Goal: Information Seeking & Learning: Learn about a topic

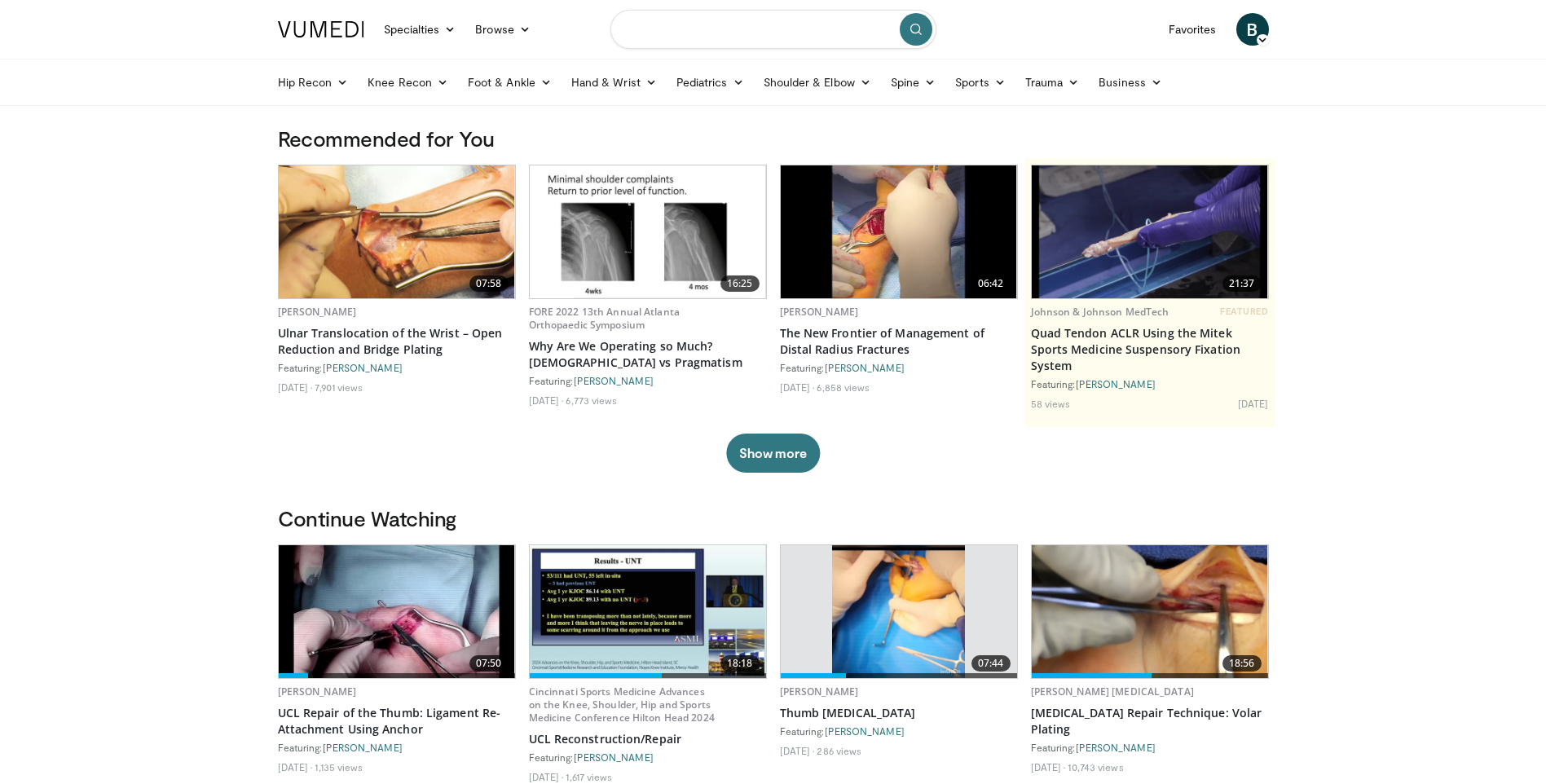
click at [729, 33] on input "Search topics, interventions" at bounding box center [774, 29] width 326 height 39
type input "******"
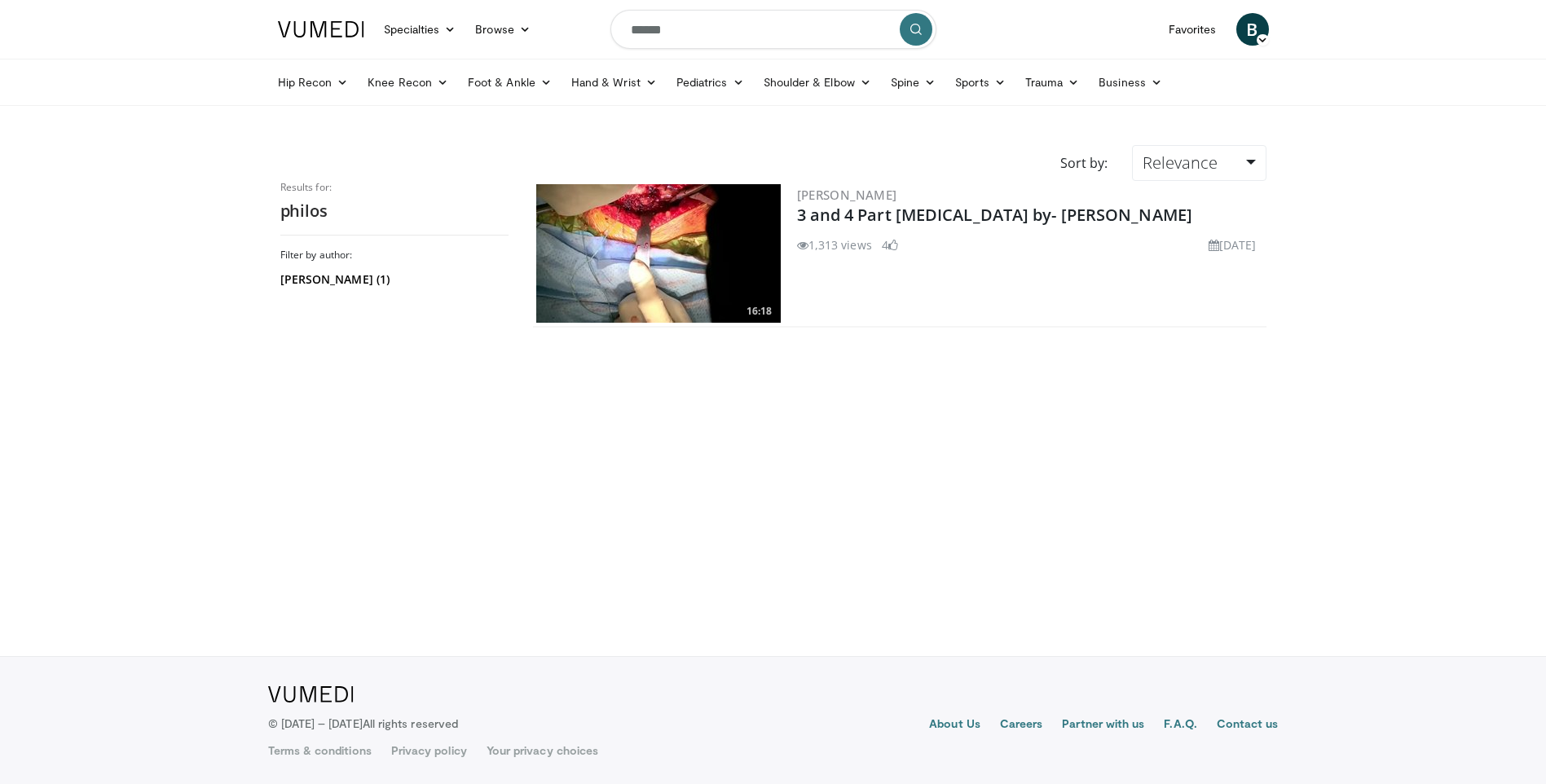
click at [694, 245] on img at bounding box center [658, 253] width 244 height 138
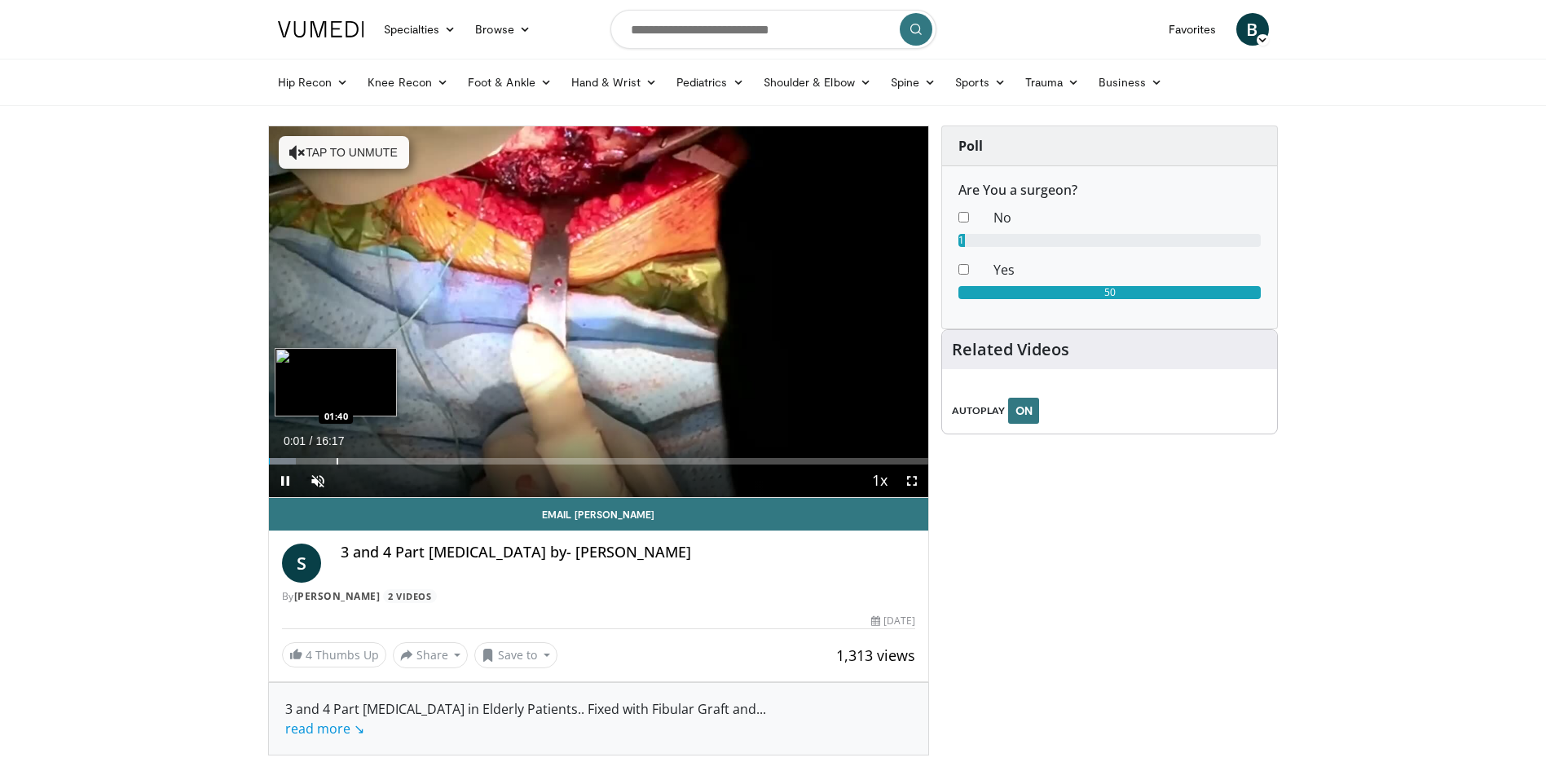
click at [336, 452] on div "Loaded : 4.08% 00:01 01:40" at bounding box center [599, 457] width 660 height 15
click at [420, 455] on div "Loaded : 17.36% 01:41 02:19" at bounding box center [599, 457] width 660 height 15
click at [377, 458] on div "Progress Bar" at bounding box center [378, 461] width 2 height 7
click at [909, 487] on span "Video Player" at bounding box center [912, 481] width 32 height 32
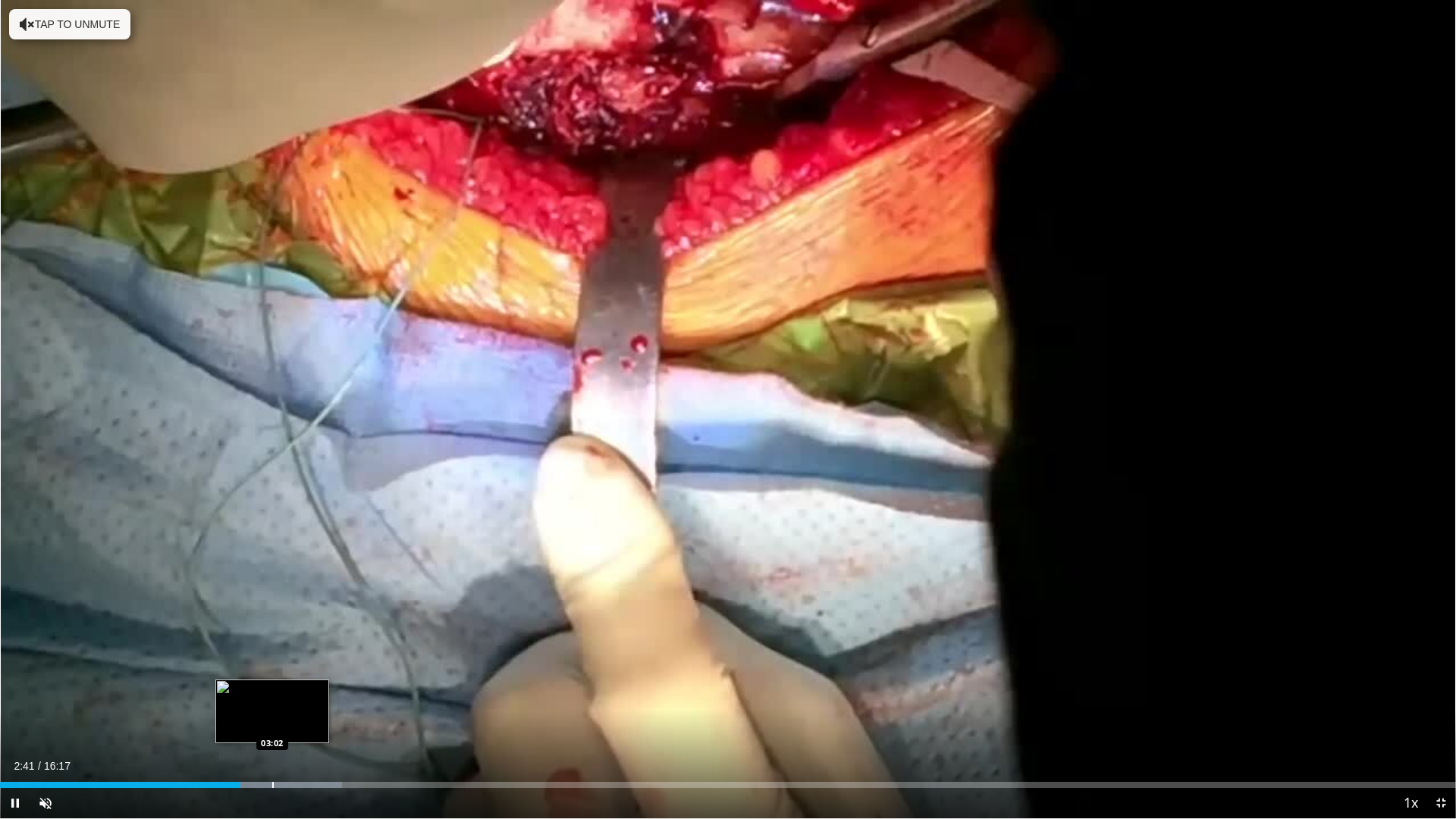
click at [273, 729] on div "Progress Bar" at bounding box center [273, 784] width 2 height 6
click at [318, 729] on div "Loaded : 25.54% 03:09 03:33" at bounding box center [728, 781] width 1456 height 14
click at [297, 729] on div "Loaded : 28.60% 03:35 03:19" at bounding box center [728, 784] width 1456 height 6
click at [313, 729] on div "Progress Bar" at bounding box center [313, 784] width 2 height 6
click at [1436, 729] on span "Video Player" at bounding box center [1440, 803] width 30 height 30
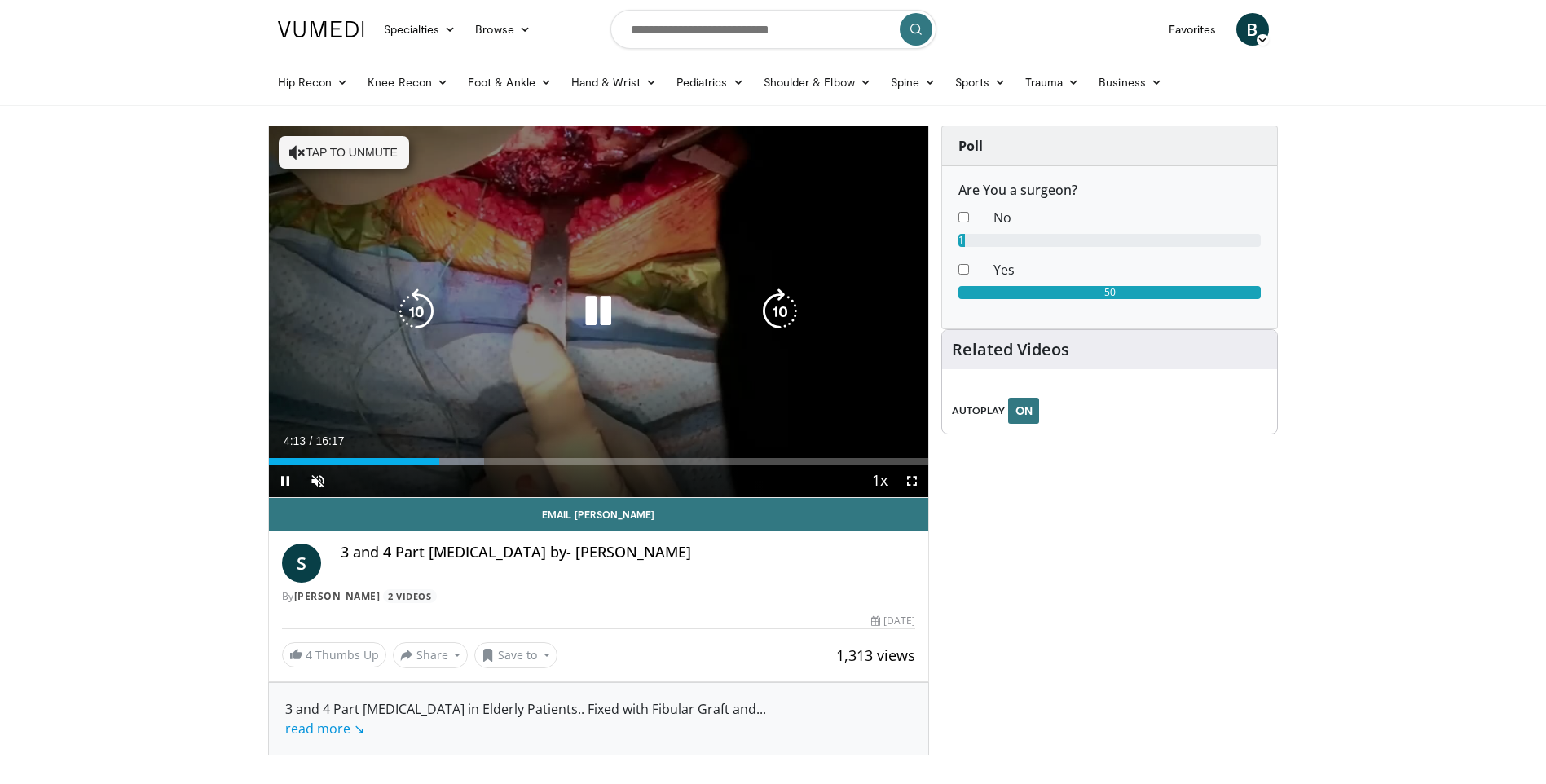
click at [600, 317] on icon "Video Player" at bounding box center [598, 311] width 46 height 46
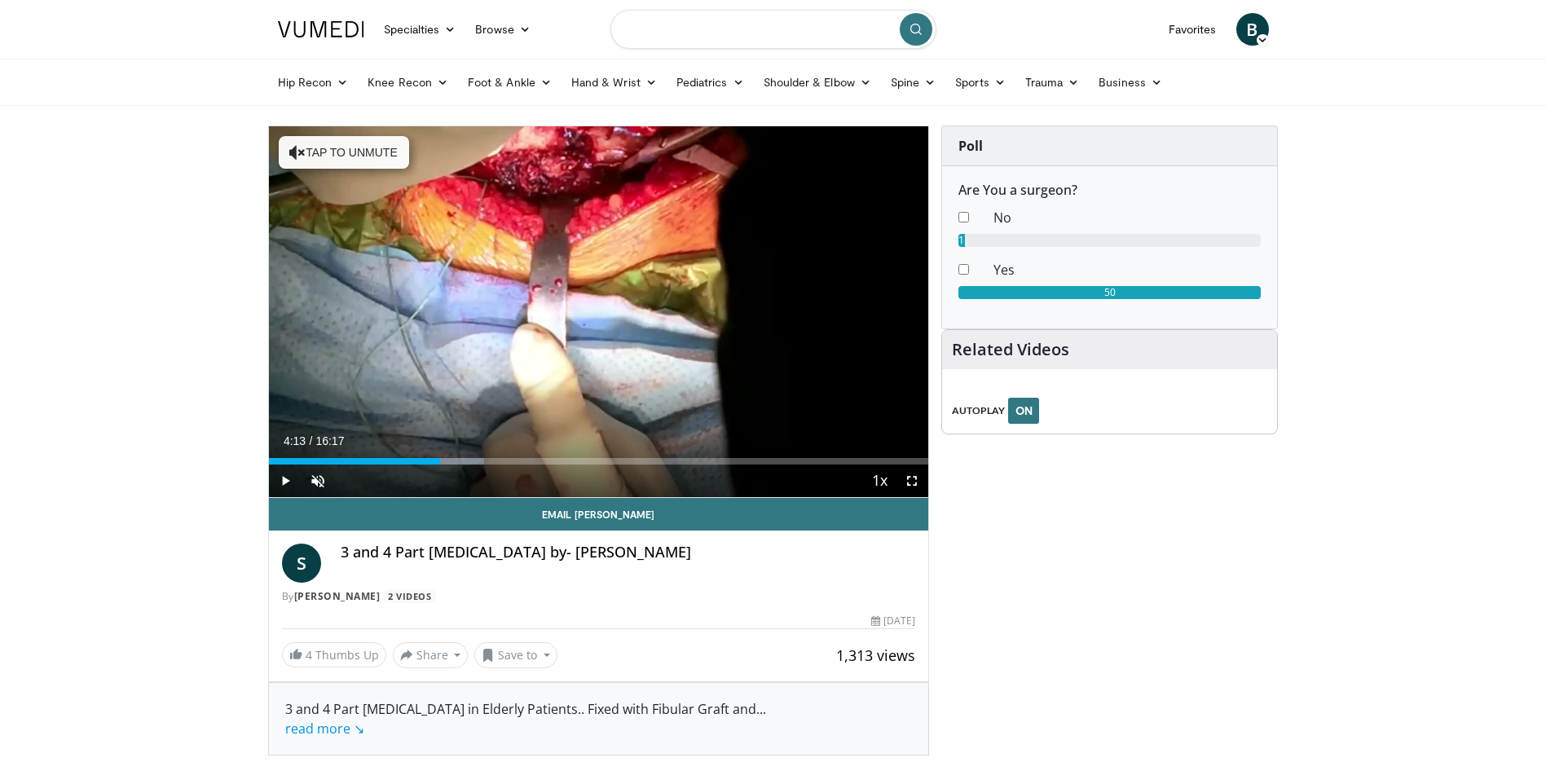
click at [672, 31] on input "Search topics, interventions" at bounding box center [774, 29] width 326 height 39
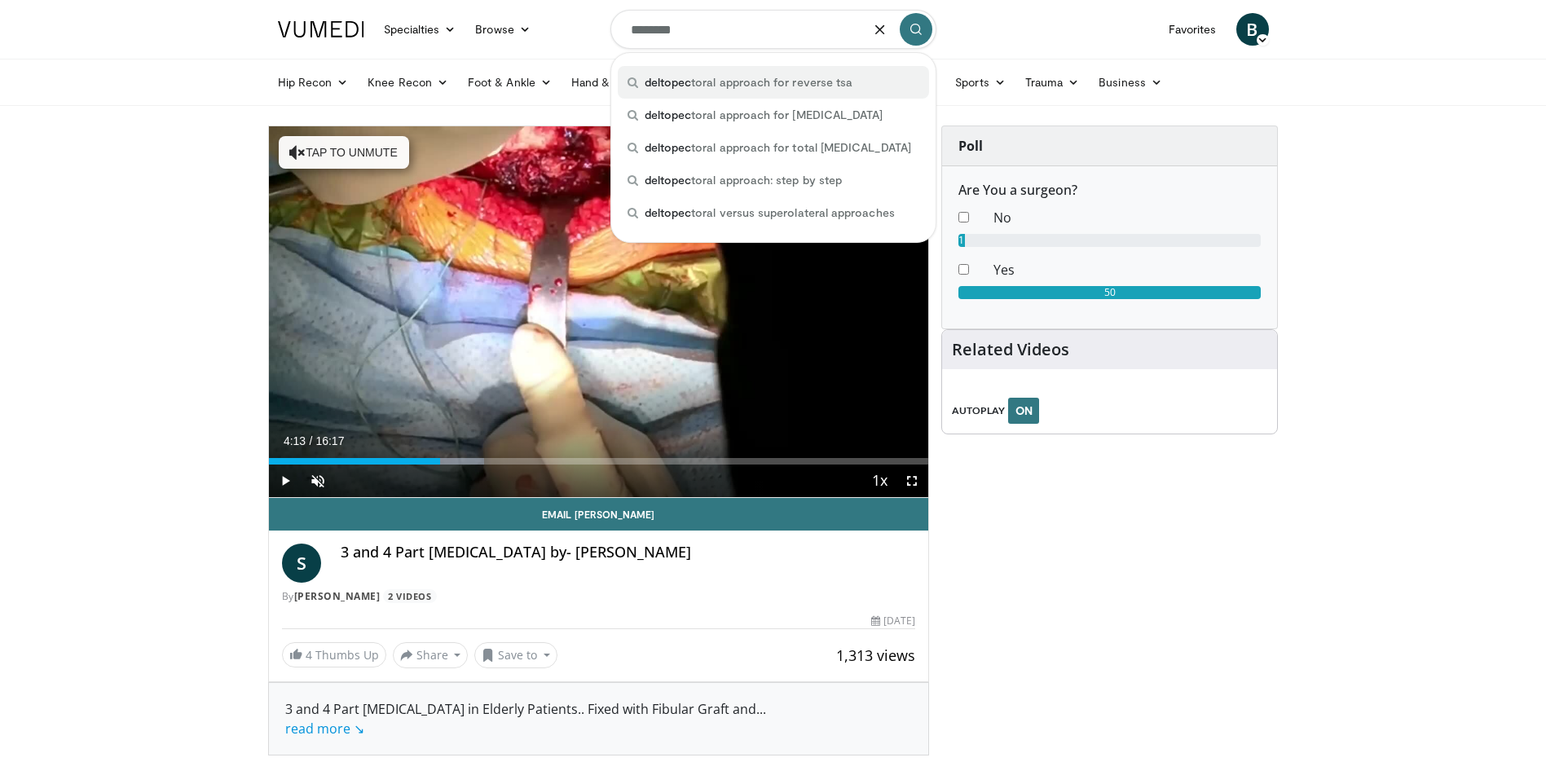
click at [728, 83] on span "deltopec toral approach for reverse tsa" at bounding box center [748, 82] width 209 height 16
type input "**********"
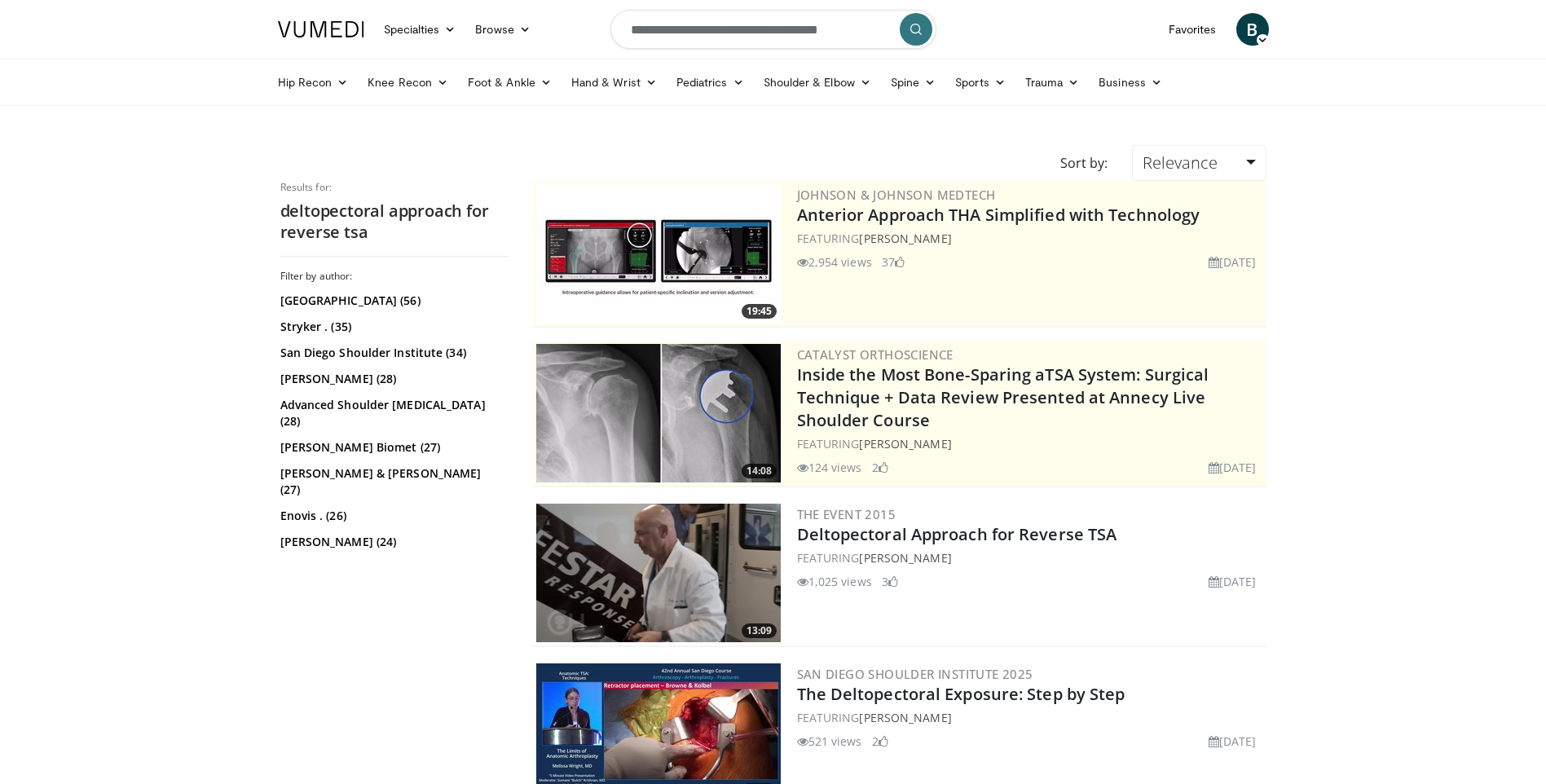
scroll to position [81, 0]
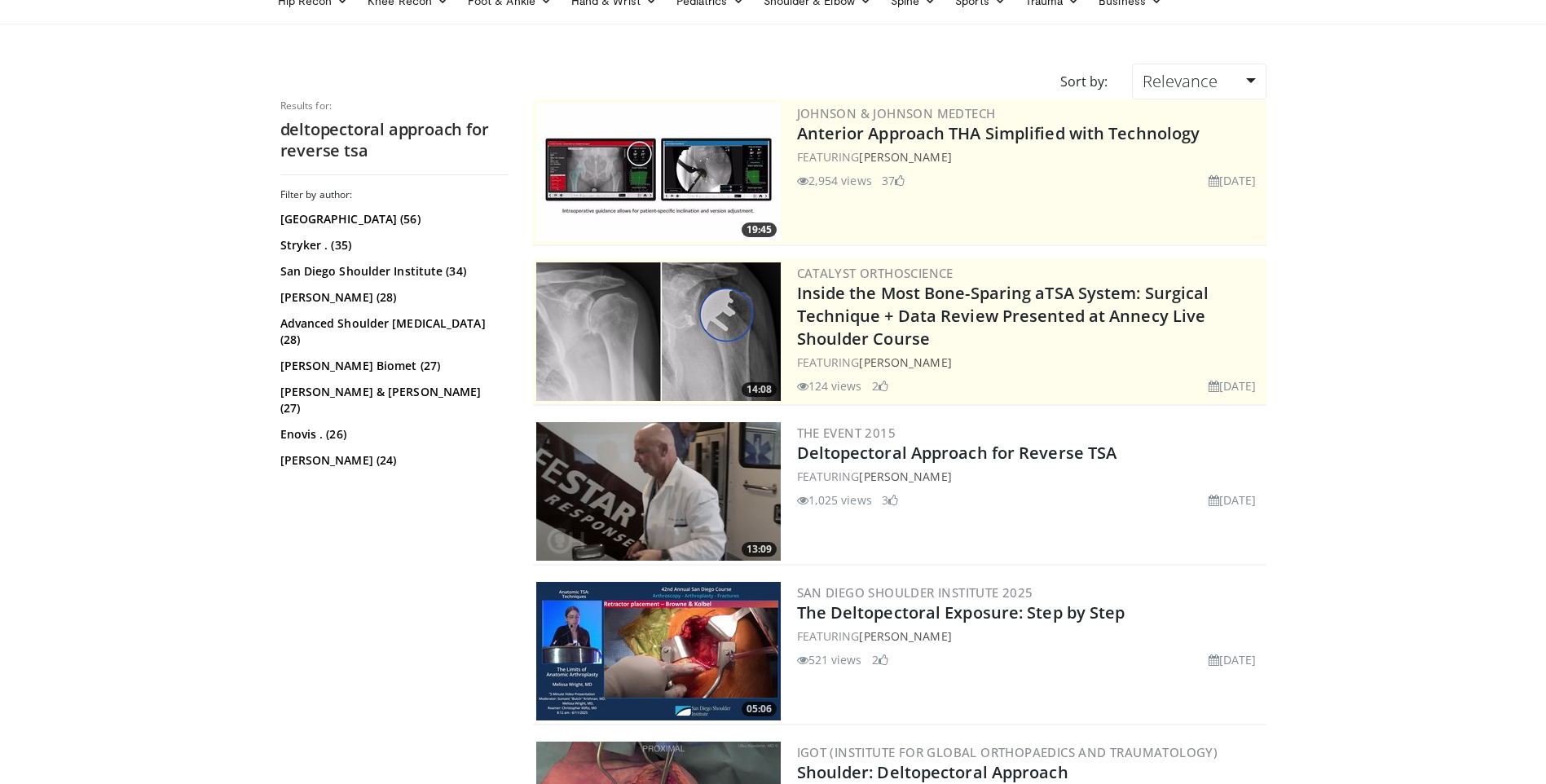
click at [711, 479] on img at bounding box center [658, 490] width 244 height 138
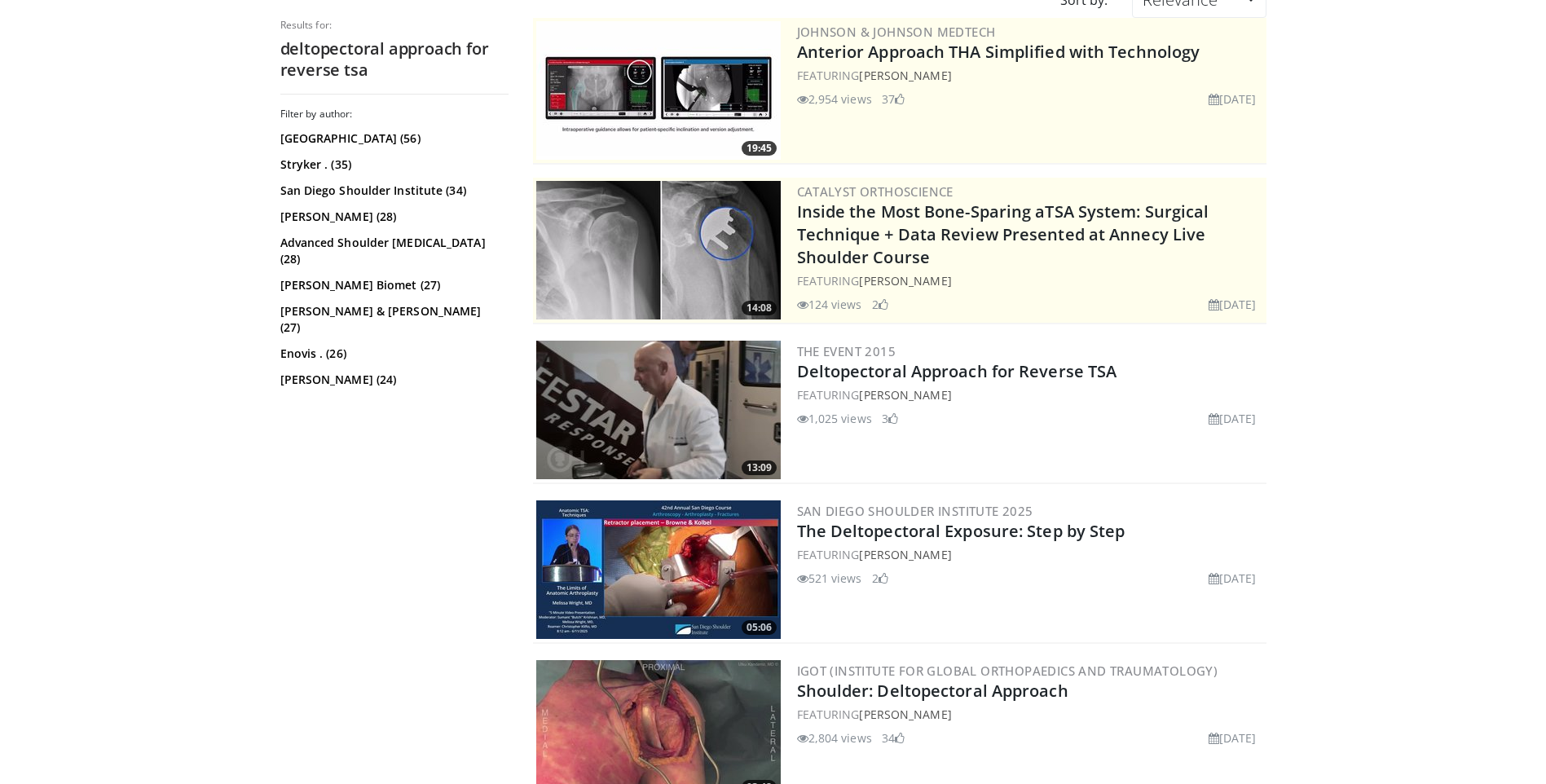
click at [656, 603] on img at bounding box center [658, 568] width 244 height 138
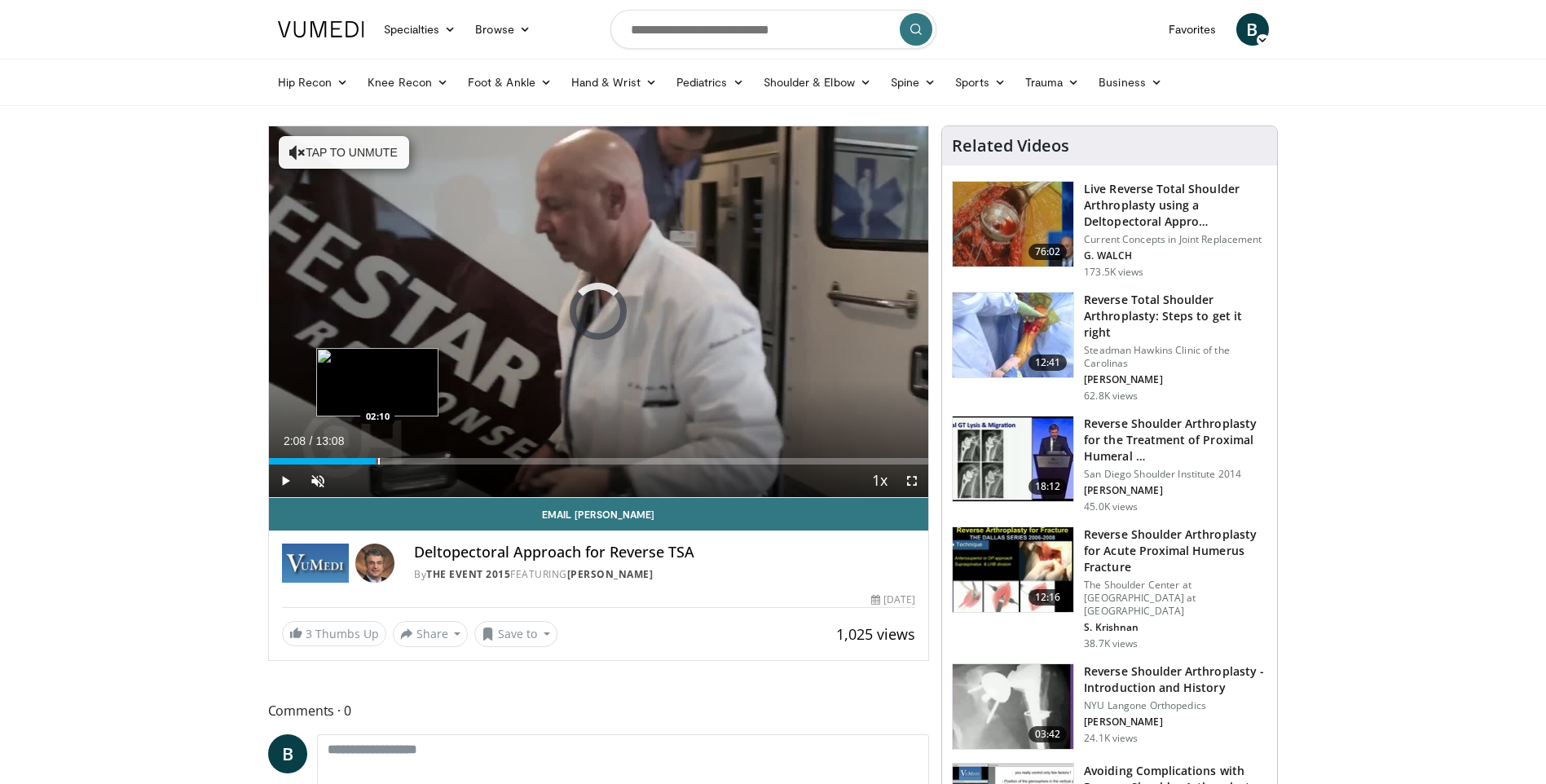
click at [376, 460] on div "Loaded : 3.77% 02:08 02:10" at bounding box center [599, 461] width 660 height 7
click at [410, 460] on div "Progress Bar" at bounding box center [411, 461] width 2 height 7
click at [445, 460] on div "Progress Bar" at bounding box center [446, 461] width 2 height 7
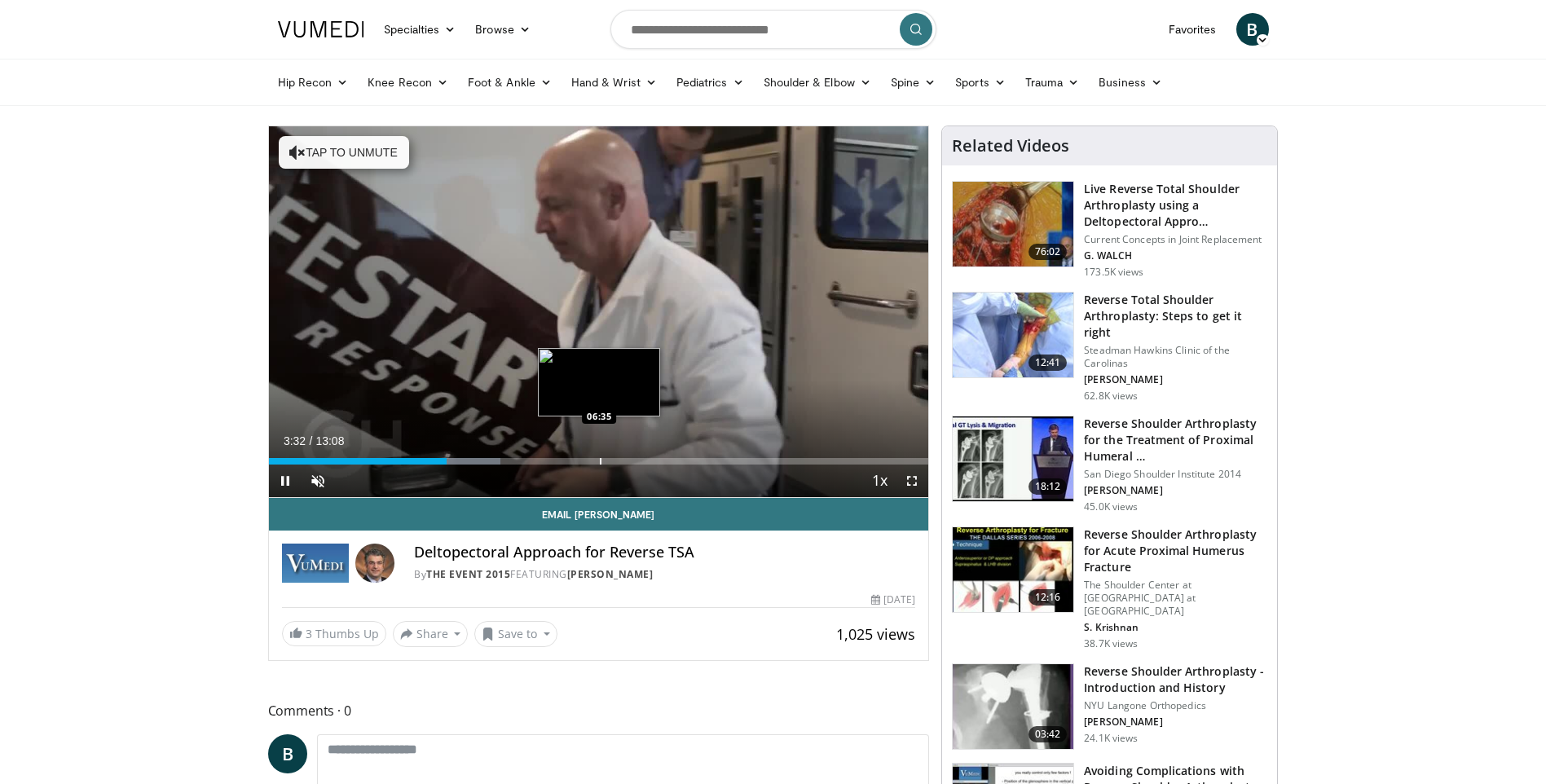
click at [600, 449] on div "Loaded : 35.16% 03:32 06:35" at bounding box center [599, 457] width 660 height 15
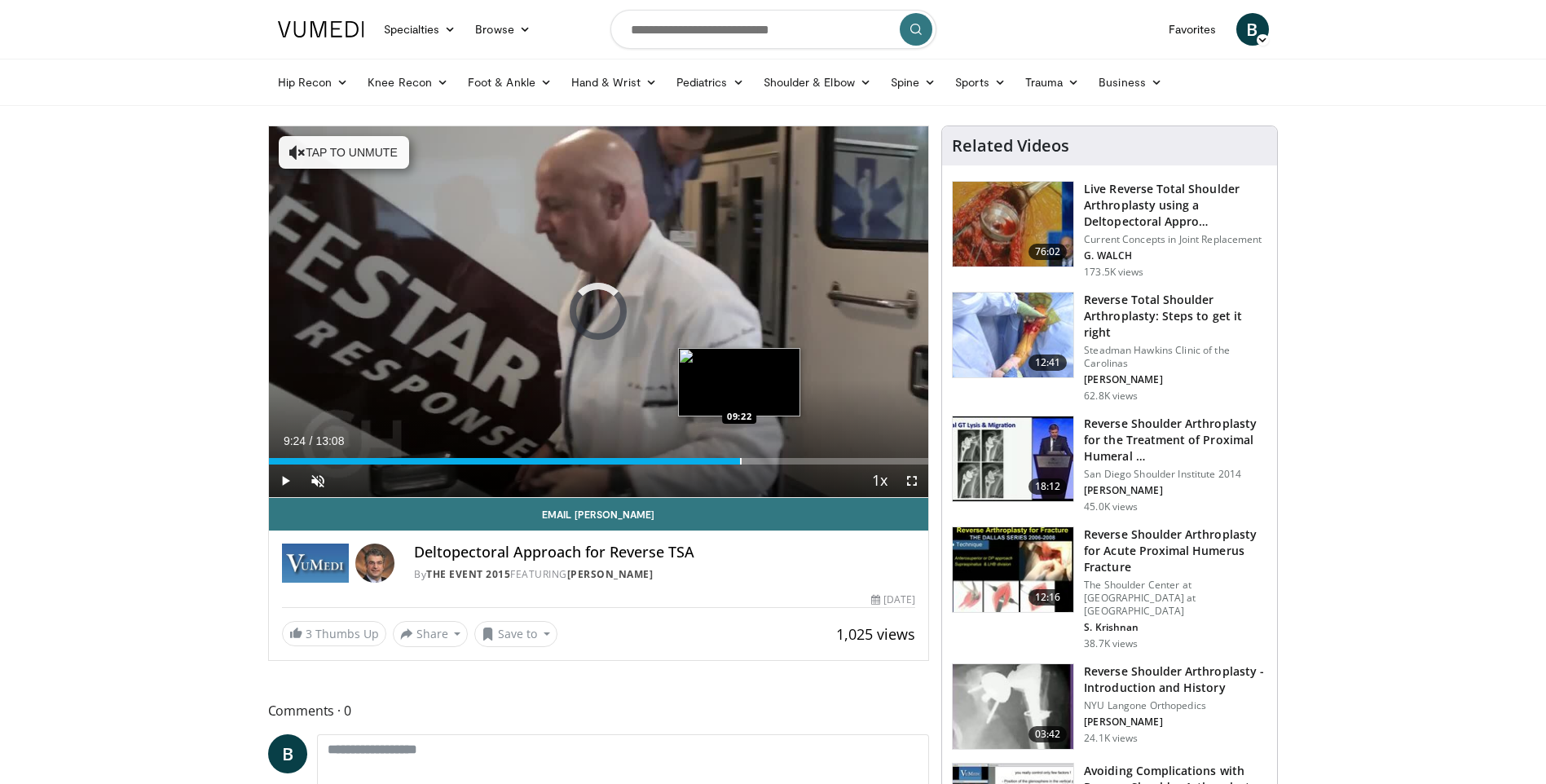
click at [741, 455] on div "Loaded : 58.24% 09:24 09:22" at bounding box center [599, 457] width 660 height 15
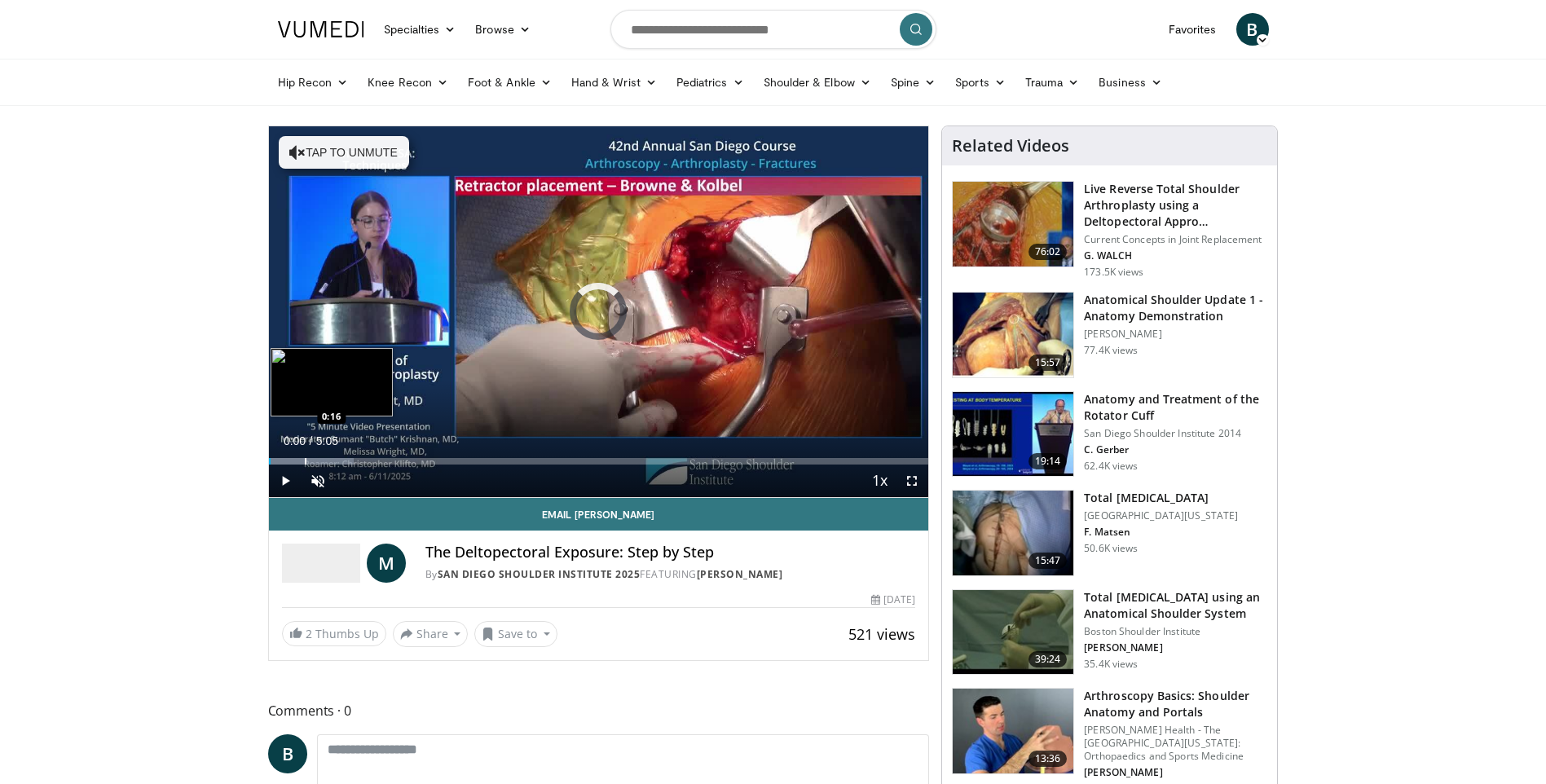
click at [304, 456] on div "Loaded : 12.96% 0:16 0:16" at bounding box center [599, 457] width 660 height 15
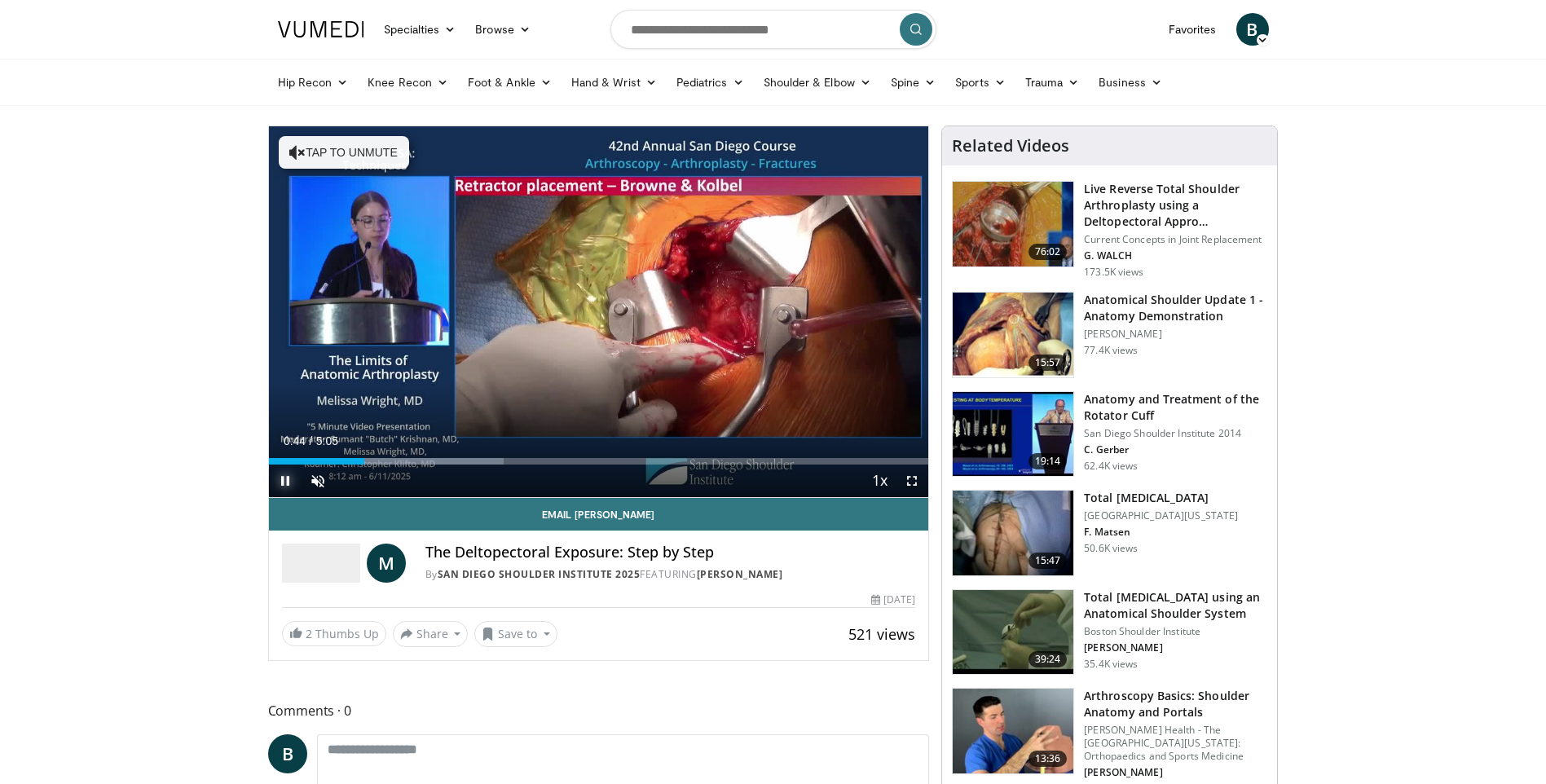
click at [282, 482] on span "Video Player" at bounding box center [285, 481] width 32 height 32
click at [918, 483] on span "Video Player" at bounding box center [912, 481] width 32 height 32
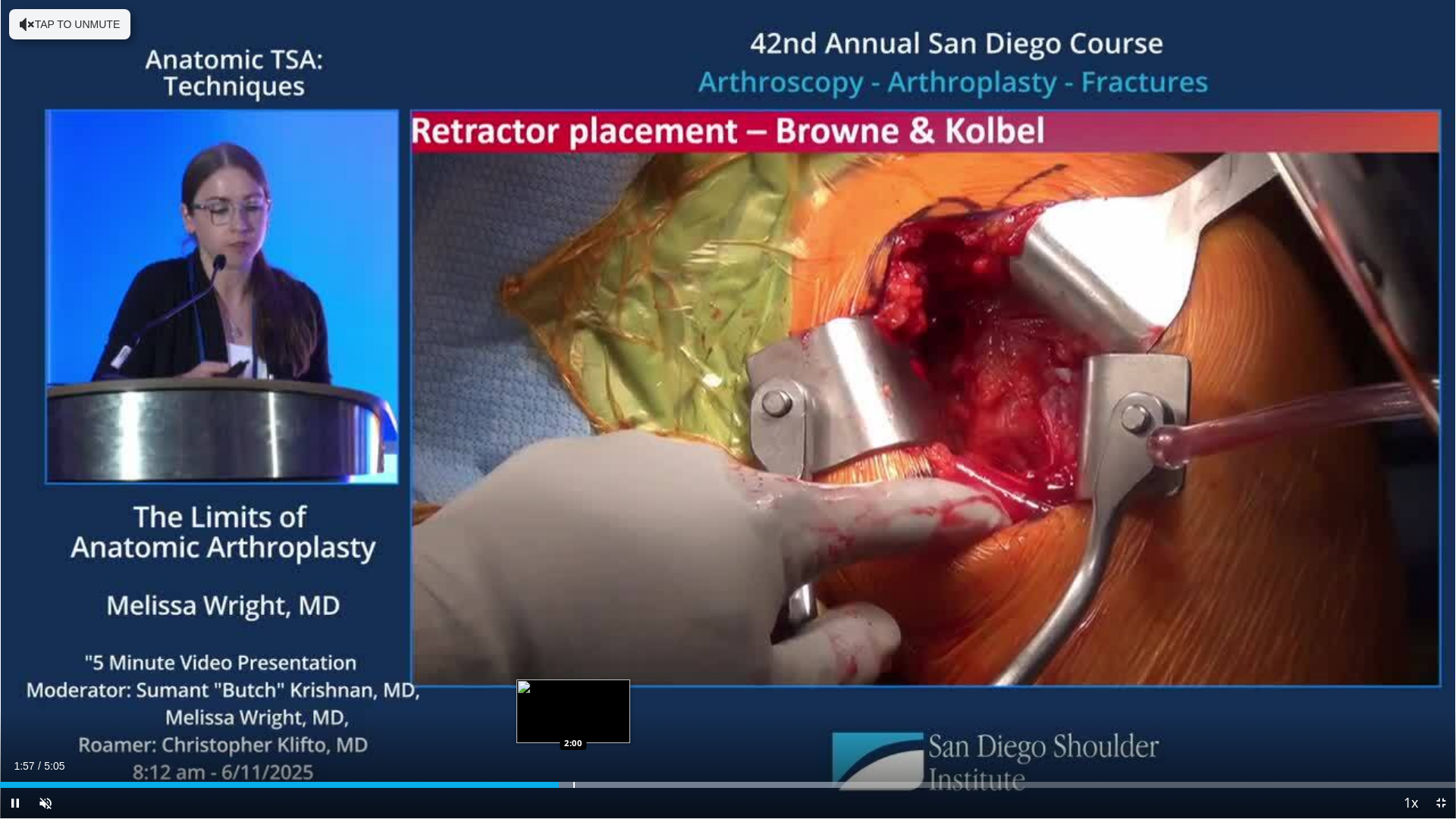
click at [574, 729] on div "Progress Bar" at bounding box center [574, 784] width 2 height 6
click at [587, 729] on div "Progress Bar" at bounding box center [587, 784] width 2 height 6
click at [600, 729] on div "Progress Bar" at bounding box center [601, 784] width 2 height 6
click at [614, 729] on div "Progress Bar" at bounding box center [615, 784] width 2 height 6
click at [642, 729] on div "Current Time 2:09 / Duration 5:05 Pause Skip Backward Skip Forward Unmute Loade…" at bounding box center [728, 803] width 1456 height 30
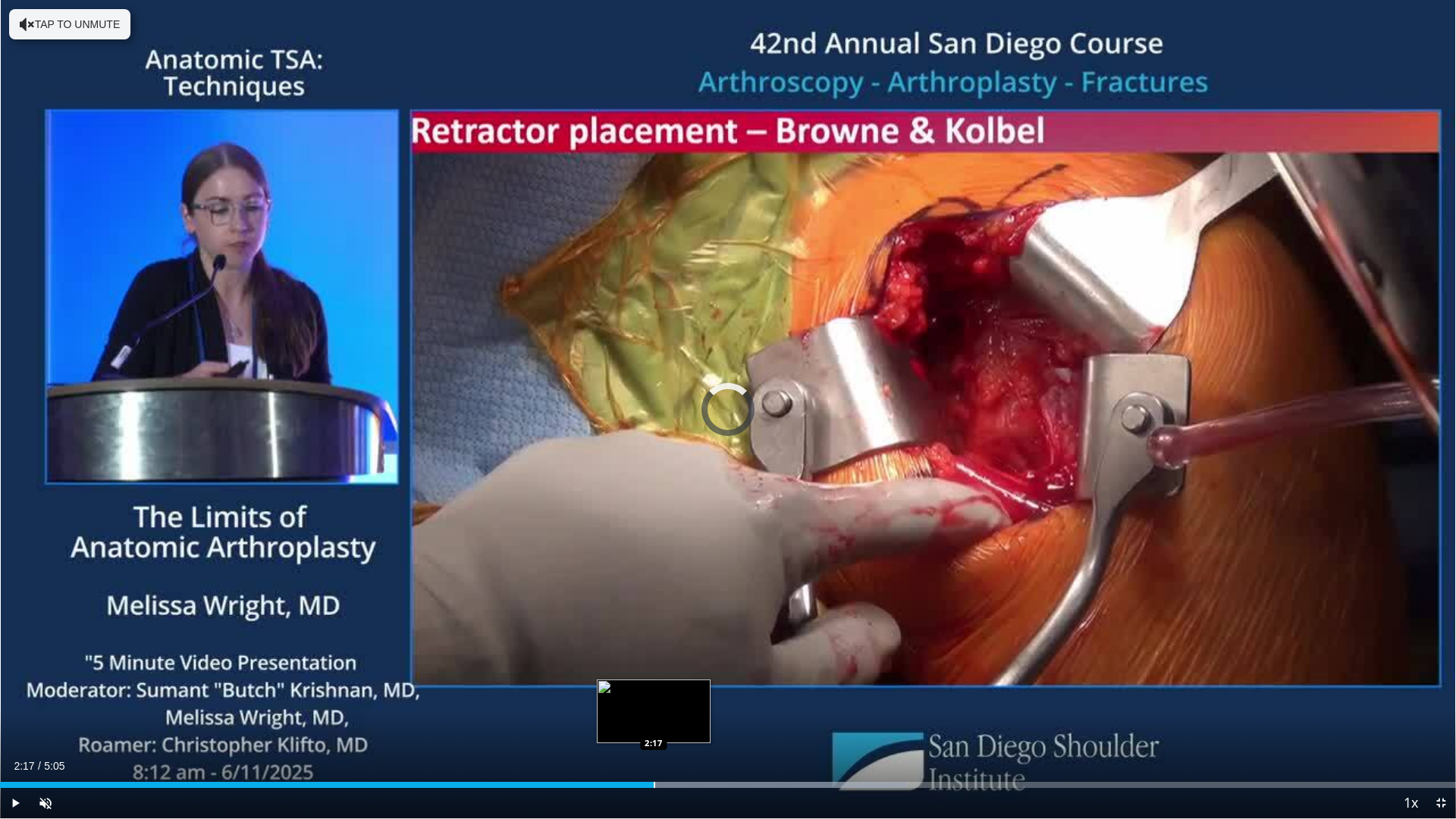
click at [653, 729] on div "Progress Bar" at bounding box center [654, 784] width 2 height 6
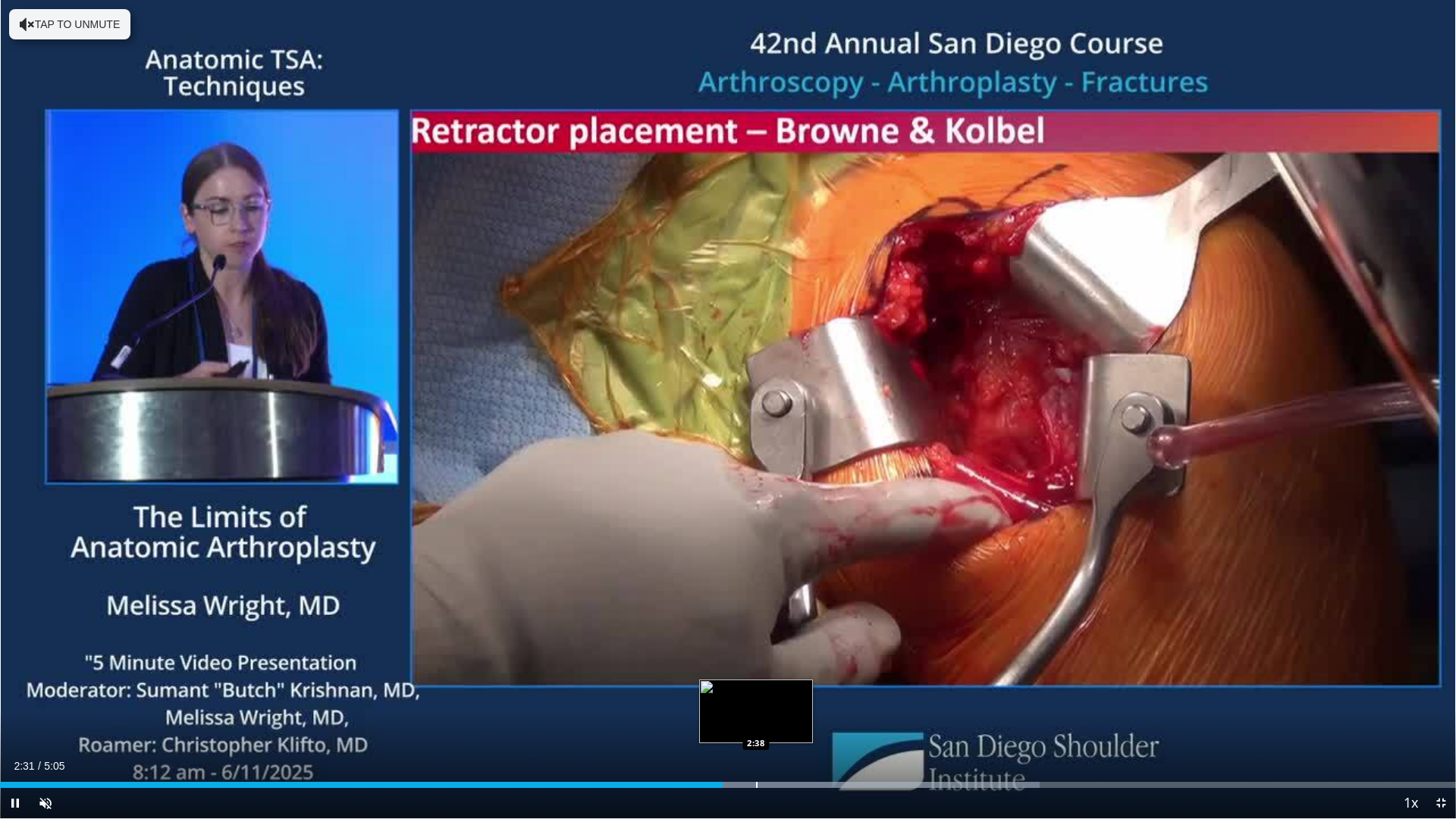
click at [756, 729] on div "Progress Bar" at bounding box center [756, 784] width 2 height 6
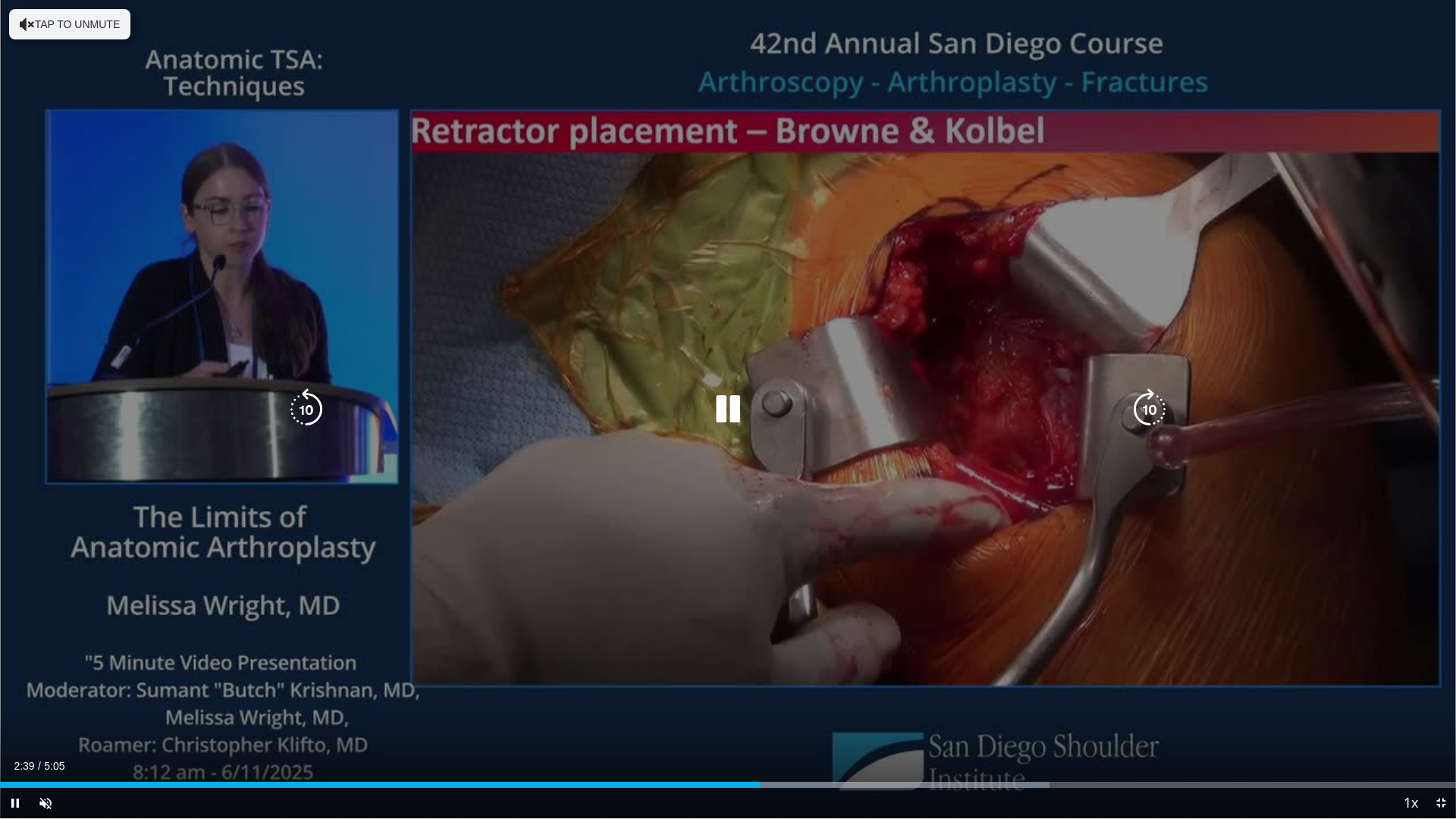
click at [788, 729] on div "10 seconds Tap to unmute" at bounding box center [728, 409] width 1456 height 818
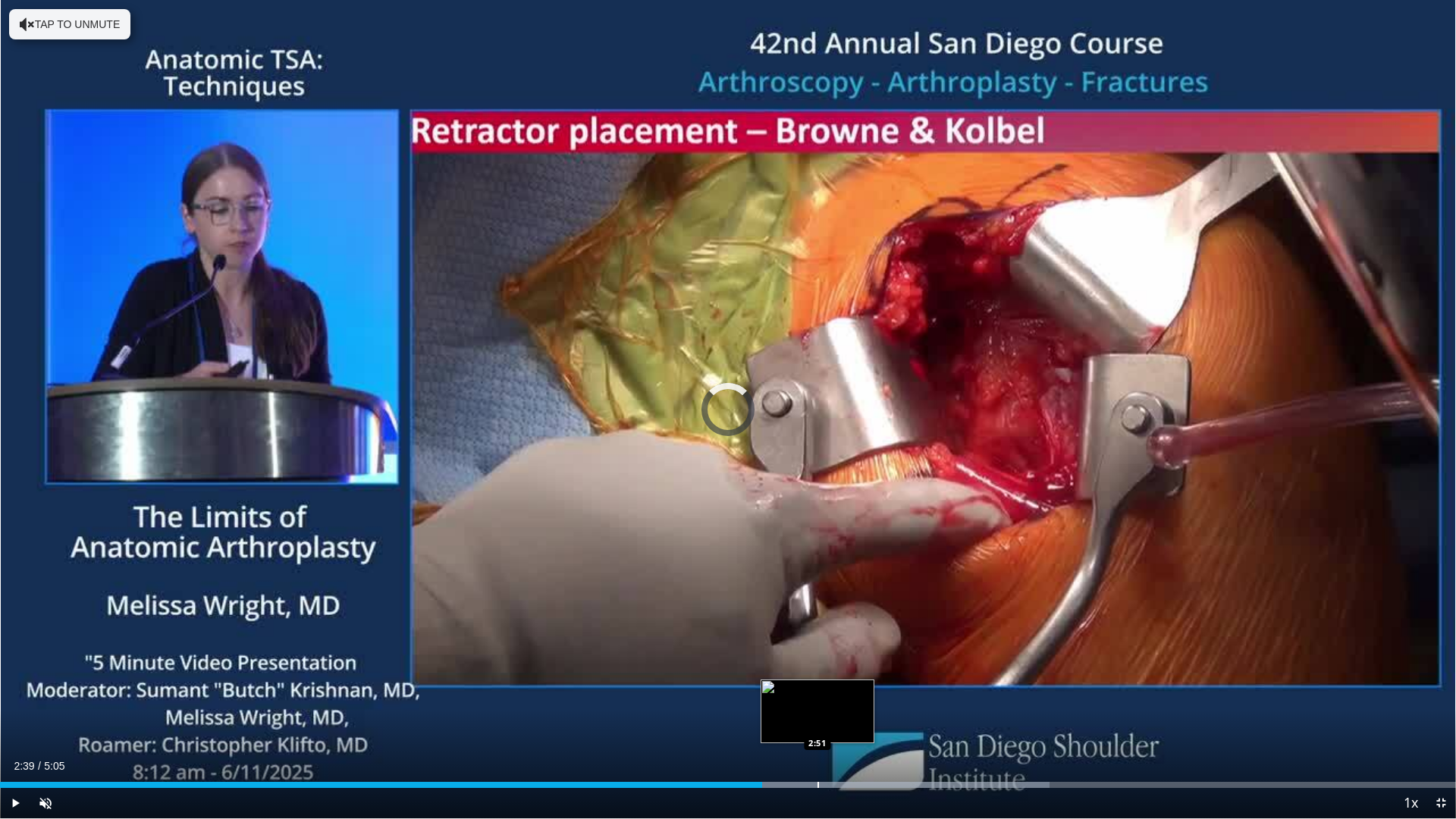
click at [818, 729] on div "Progress Bar" at bounding box center [819, 784] width 2 height 6
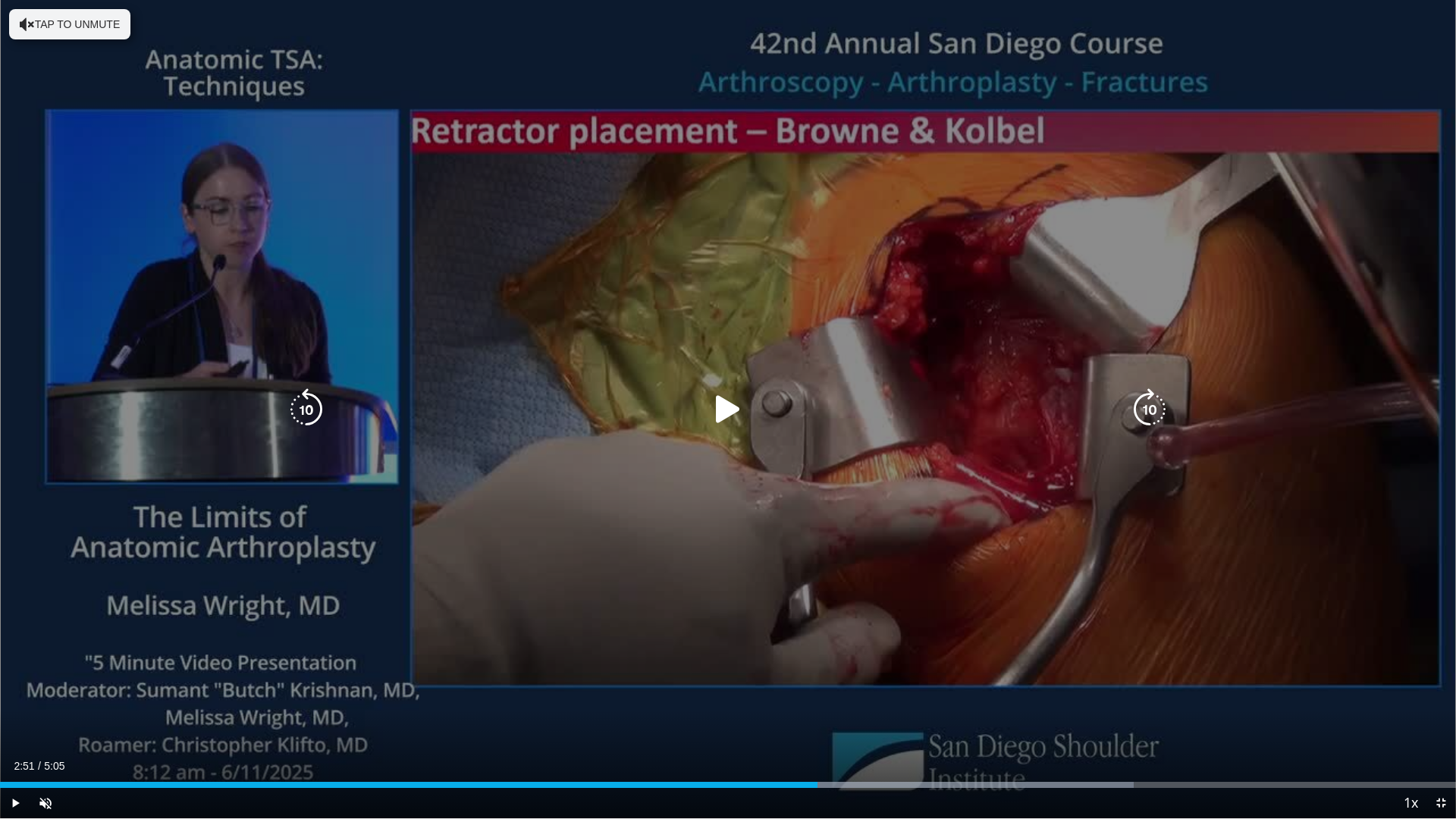
click at [823, 659] on div "10 seconds Tap to unmute" at bounding box center [728, 409] width 1456 height 818
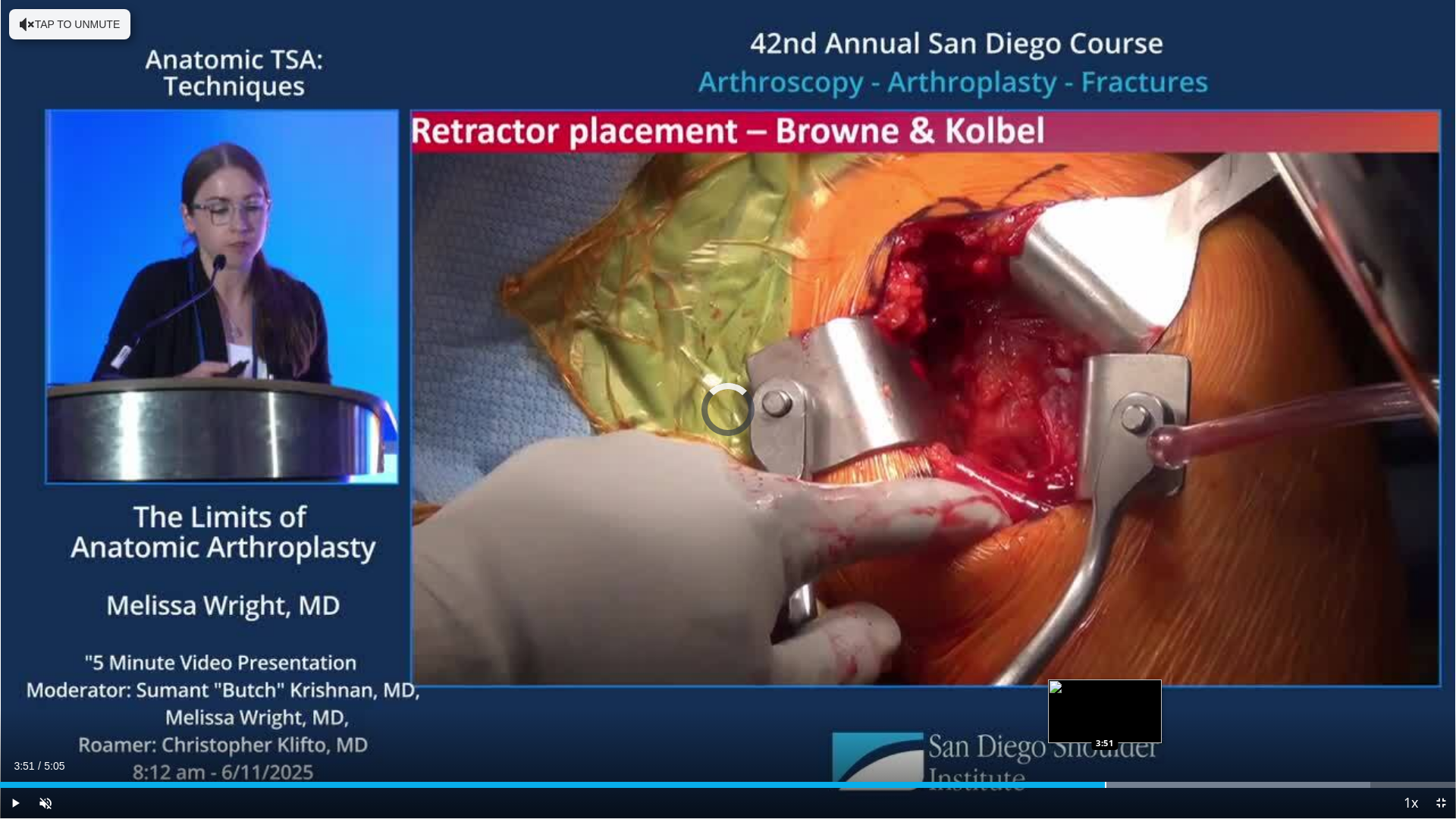
click at [1104, 729] on div "Progress Bar" at bounding box center [1105, 784] width 2 height 6
click at [1152, 729] on div "Progress Bar" at bounding box center [1153, 784] width 2 height 6
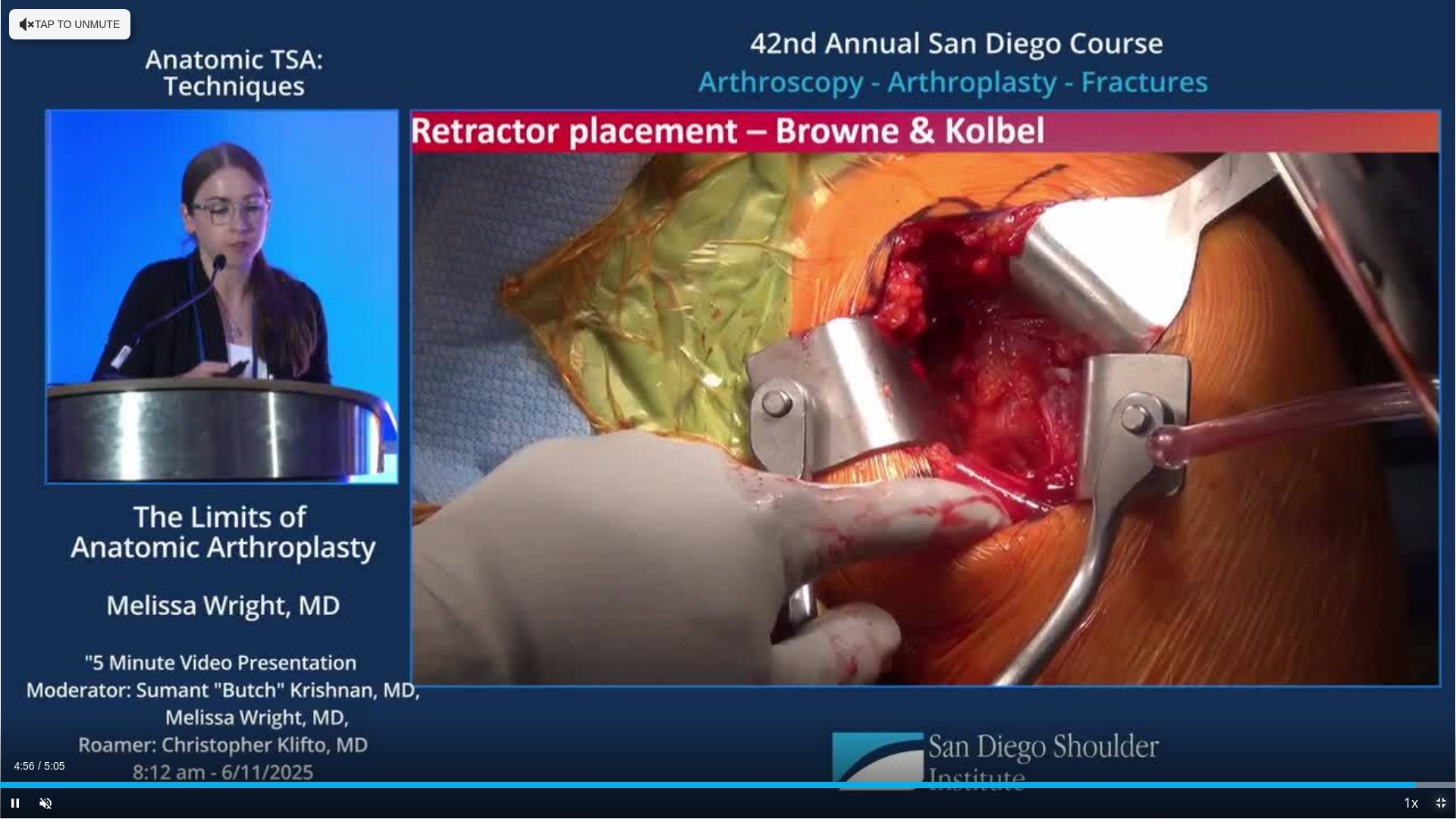
click at [1437, 729] on span "Video Player" at bounding box center [1440, 803] width 30 height 30
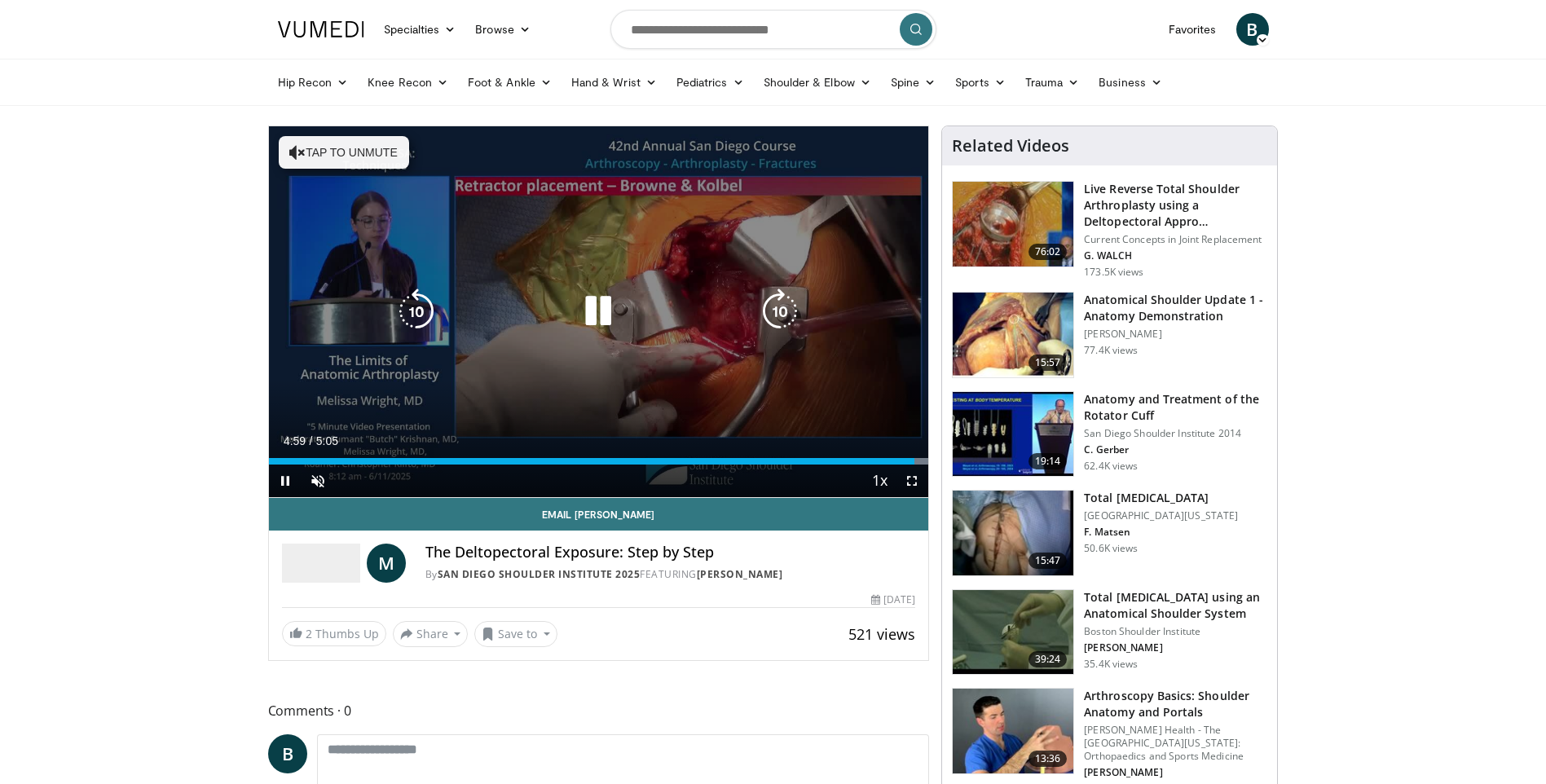
click at [599, 316] on icon "Video Player" at bounding box center [598, 311] width 46 height 46
click at [495, 360] on div "10 seconds Tap to unmute" at bounding box center [599, 311] width 660 height 371
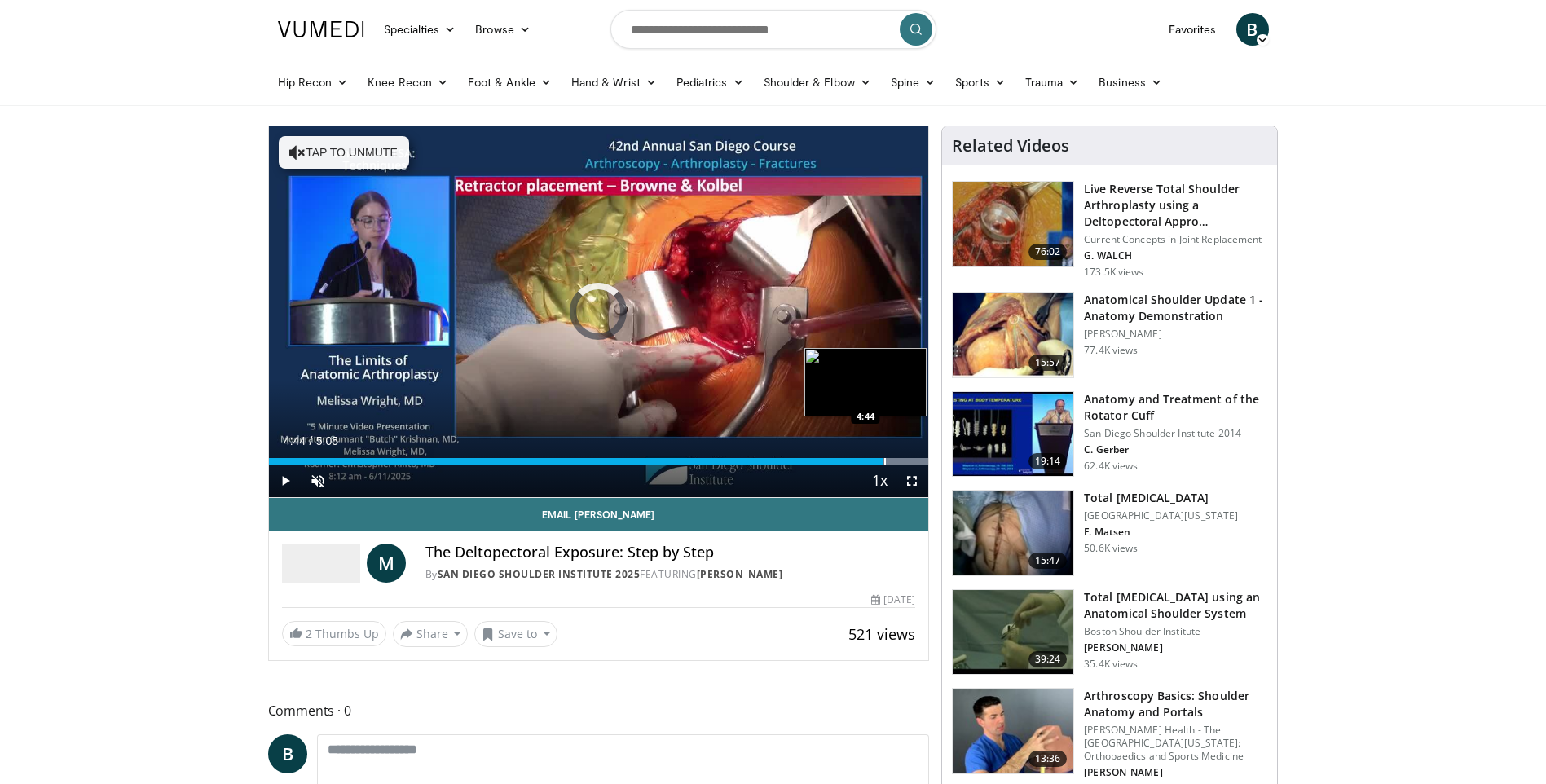
click at [885, 460] on div "Progress Bar" at bounding box center [886, 461] width 2 height 7
click at [843, 460] on div "Progress Bar" at bounding box center [844, 461] width 2 height 7
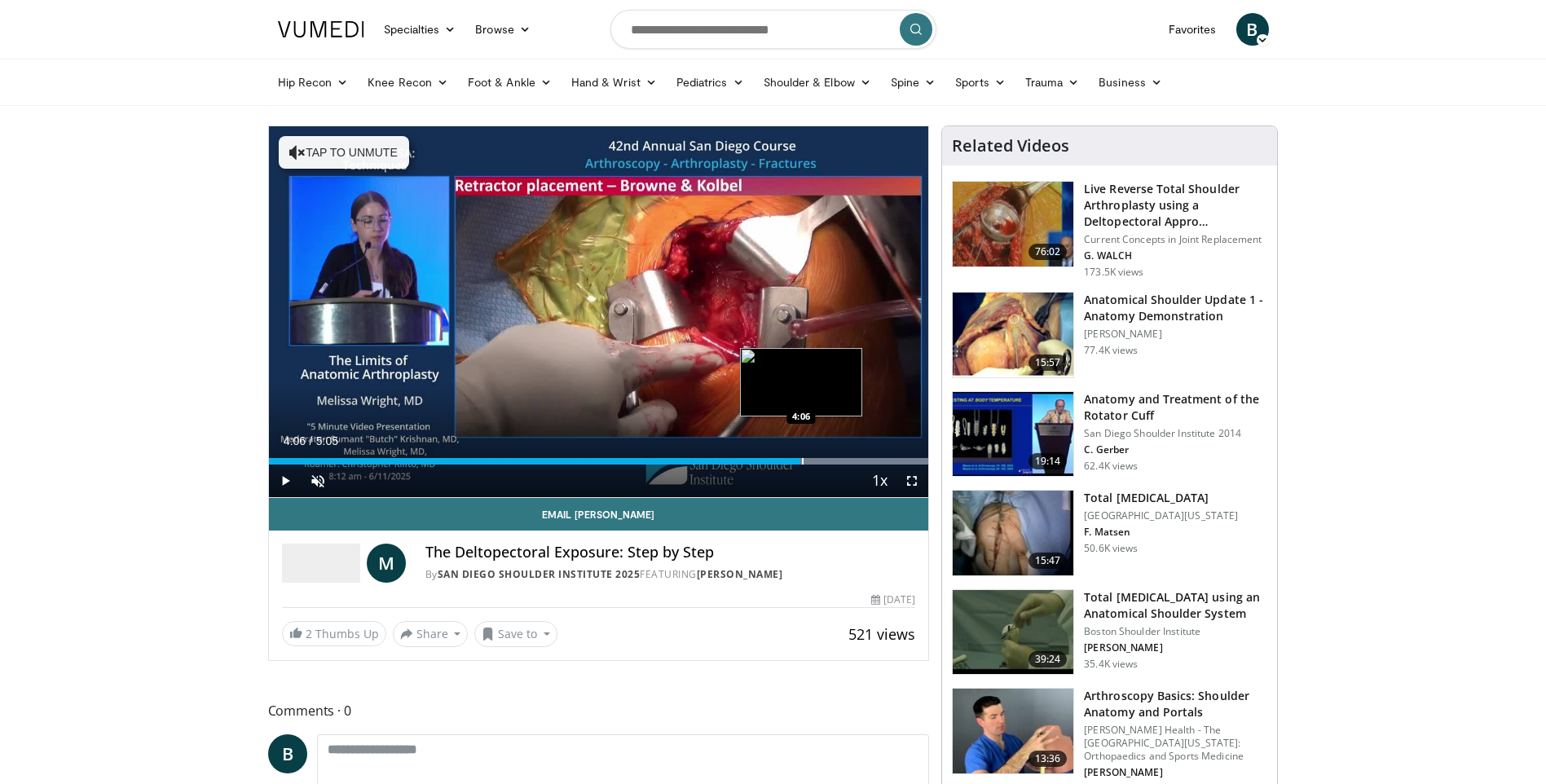
click at [802, 462] on div "Progress Bar" at bounding box center [803, 461] width 2 height 7
click at [771, 463] on div "Progress Bar" at bounding box center [772, 461] width 2 height 7
click at [753, 460] on div "Progress Bar" at bounding box center [754, 461] width 2 height 7
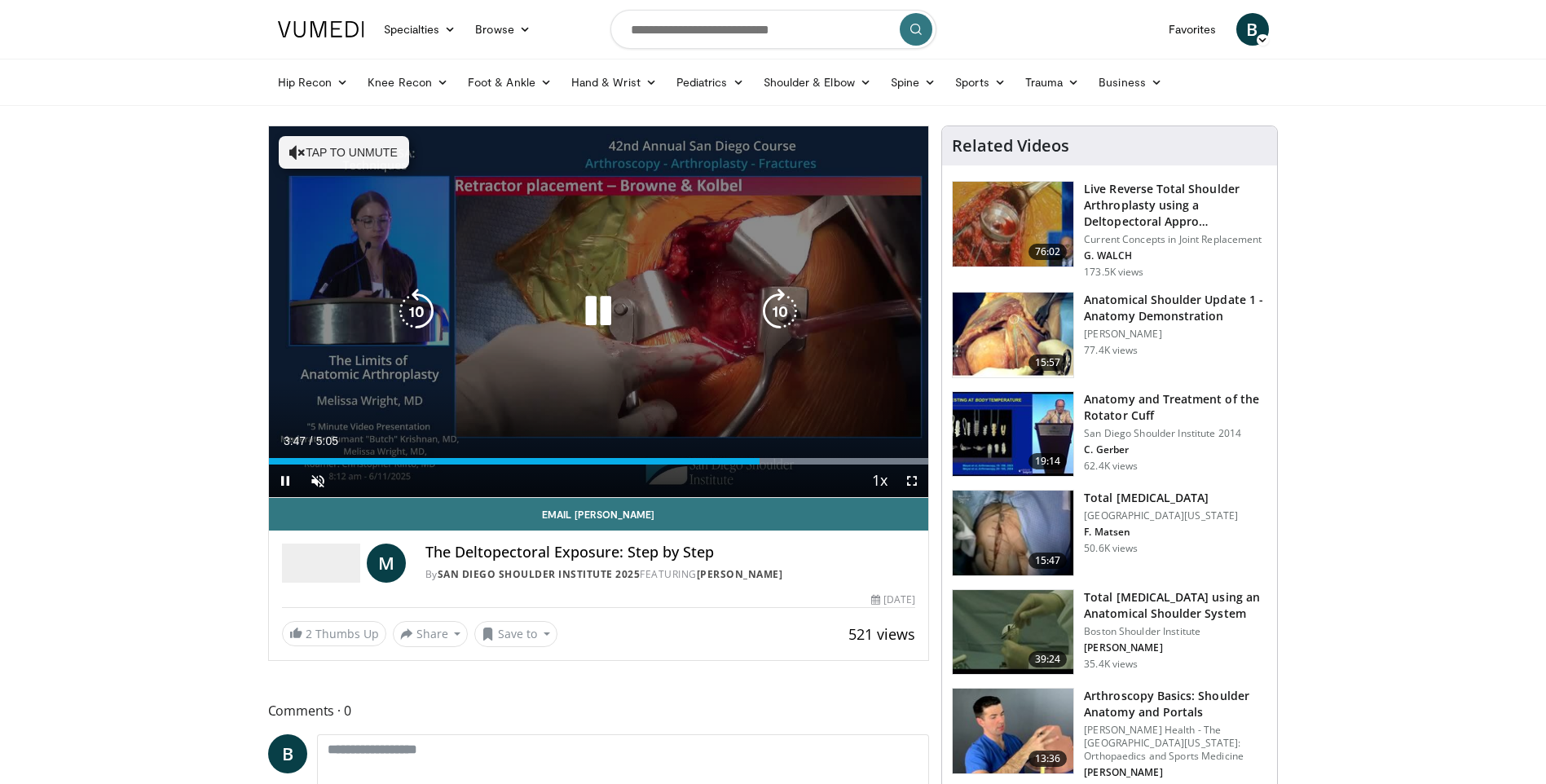
click at [719, 371] on div "10 seconds Tap to unmute" at bounding box center [599, 311] width 660 height 371
